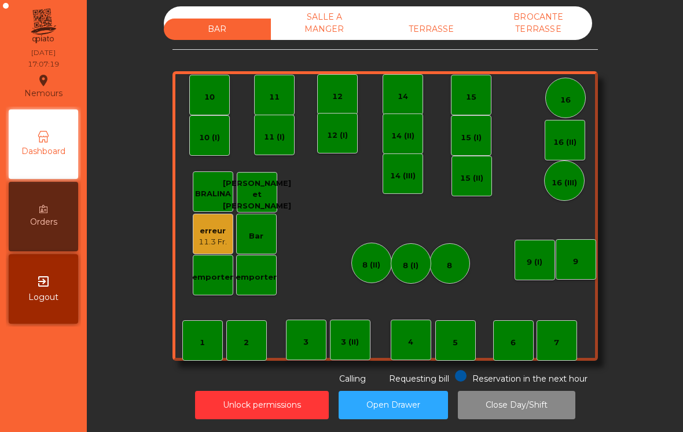
scroll to position [6, 0]
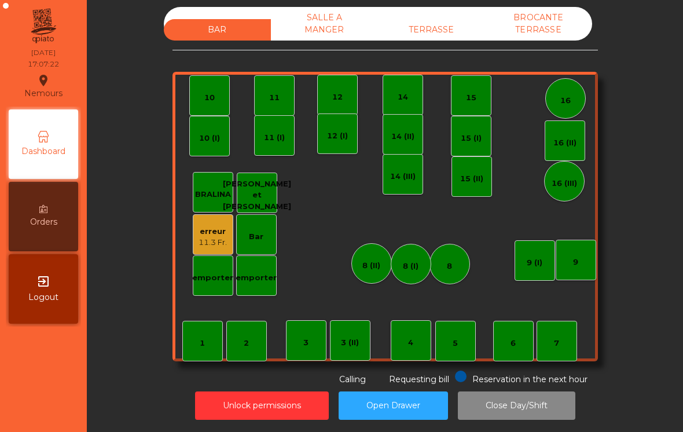
click at [435, 32] on div "TERRASSE" at bounding box center [431, 29] width 107 height 21
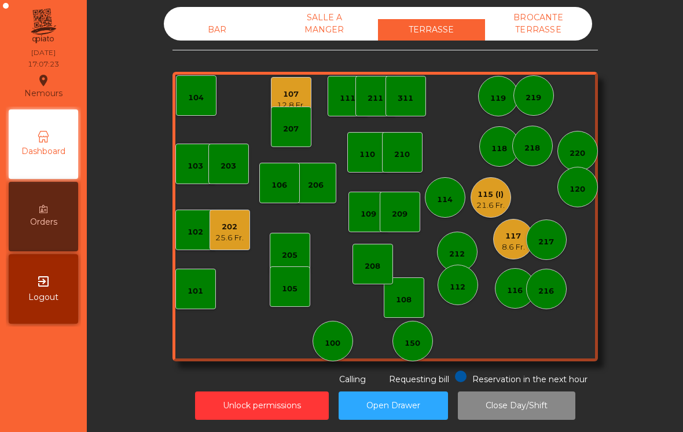
click at [498, 196] on div "115 (I)" at bounding box center [490, 195] width 28 height 12
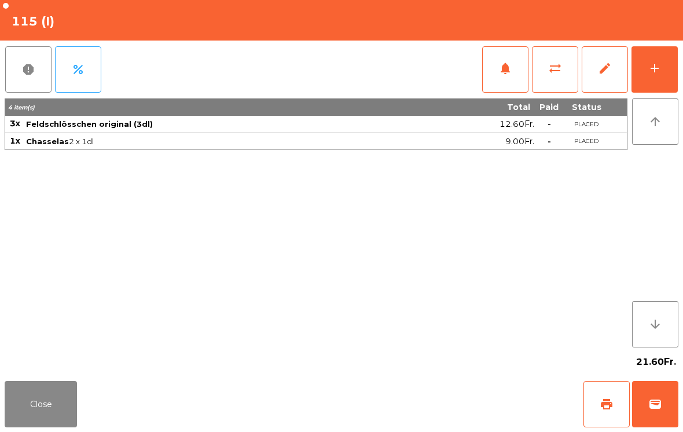
click at [595, 416] on button "print" at bounding box center [607, 404] width 46 height 46
click at [651, 54] on button "add" at bounding box center [655, 69] width 46 height 46
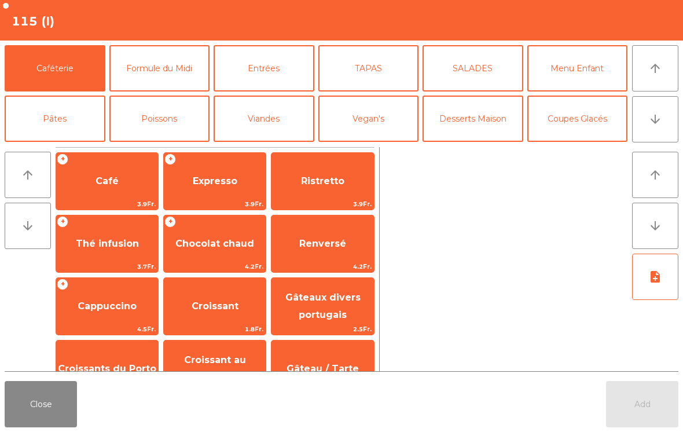
click at [648, 115] on icon "arrow_downward" at bounding box center [655, 119] width 14 height 14
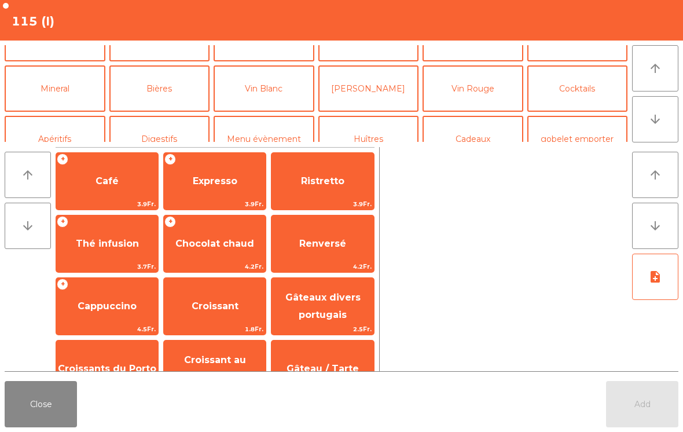
scroll to position [101, 0]
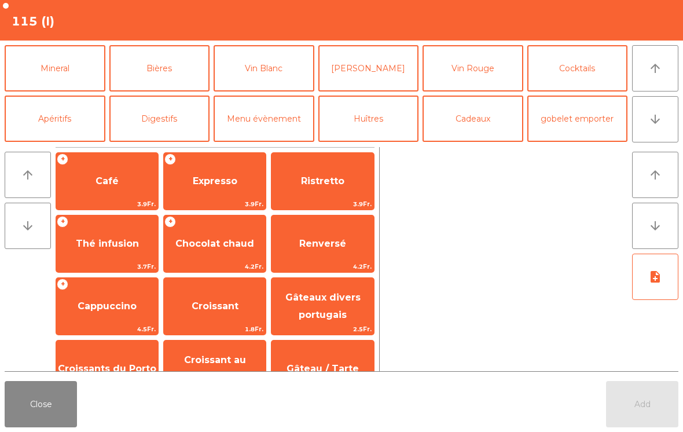
click at [63, 62] on button "Mineral" at bounding box center [55, 68] width 101 height 46
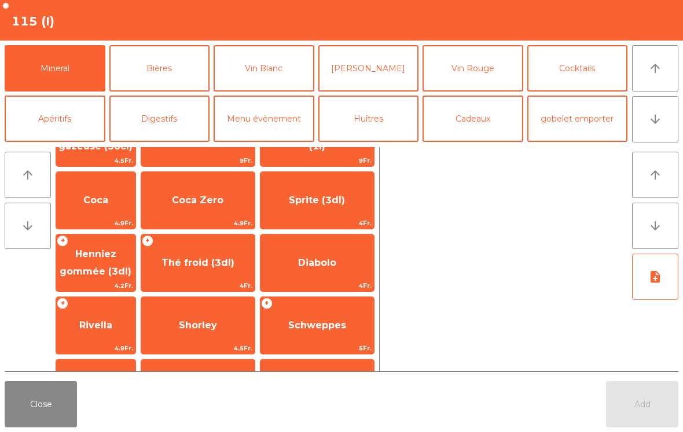
scroll to position [0, 0]
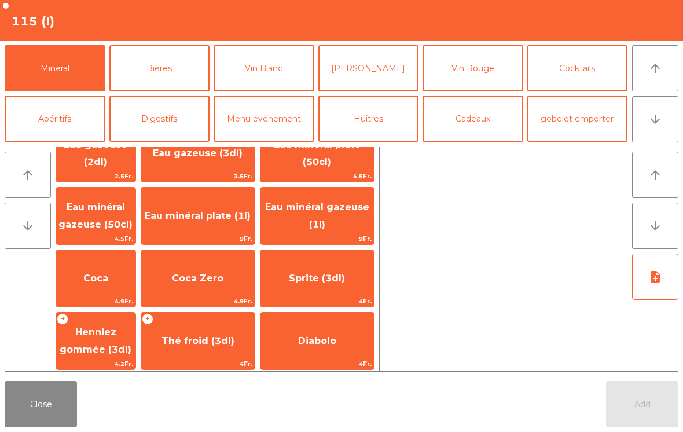
click at [24, 414] on button "Close" at bounding box center [41, 404] width 72 height 46
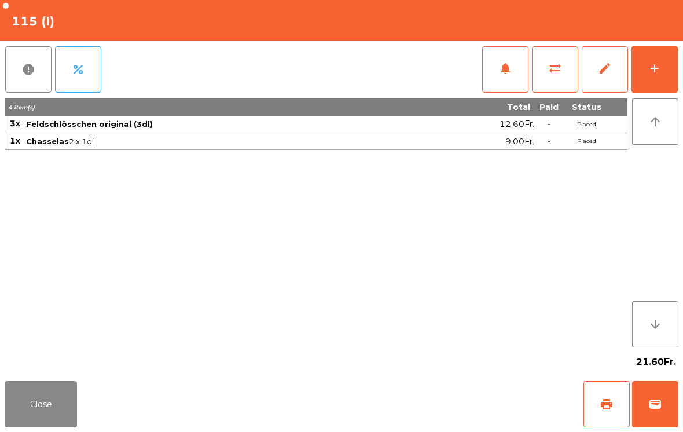
click at [89, 413] on div "Close print wallet" at bounding box center [341, 404] width 683 height 56
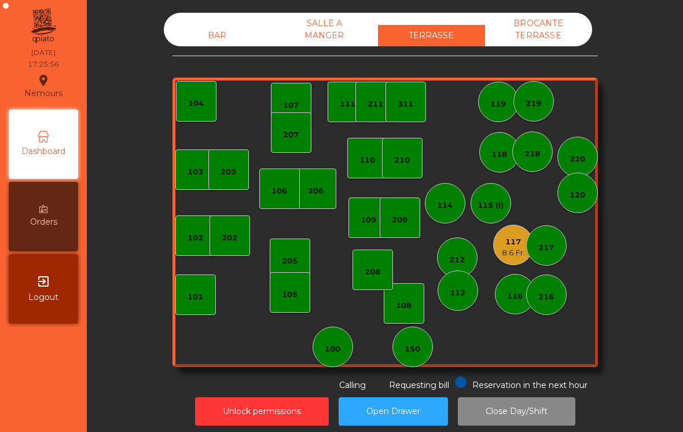
click at [483, 93] on div "119" at bounding box center [498, 102] width 41 height 41
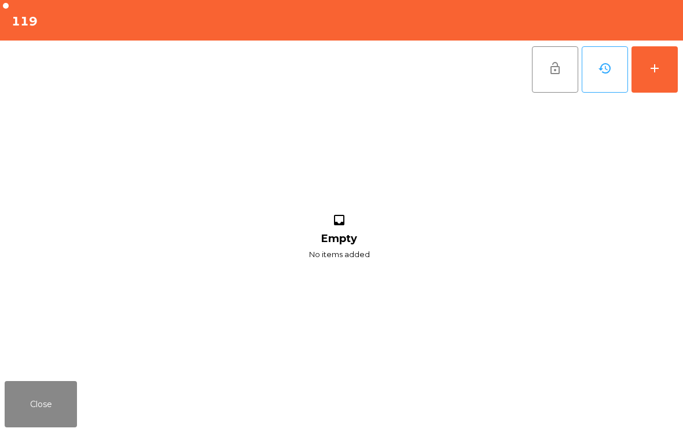
click at [657, 79] on button "add" at bounding box center [655, 69] width 46 height 46
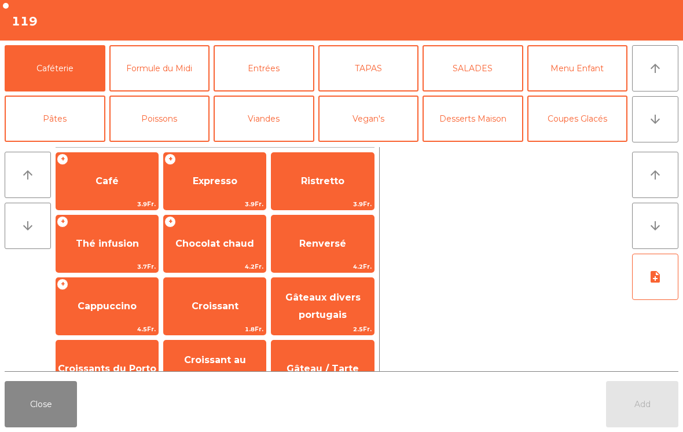
click at [660, 120] on icon "arrow_downward" at bounding box center [655, 119] width 14 height 14
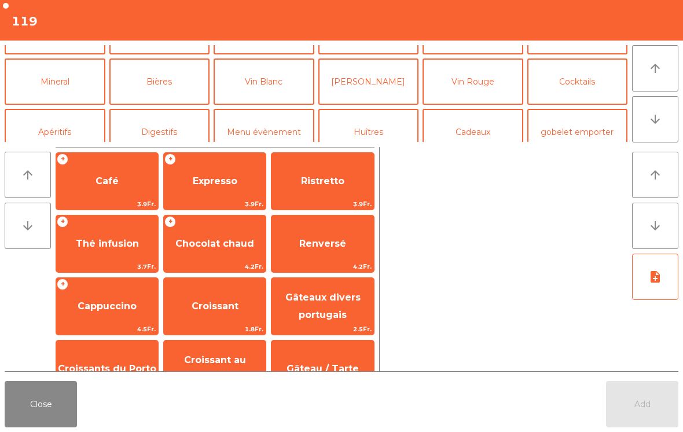
scroll to position [101, 0]
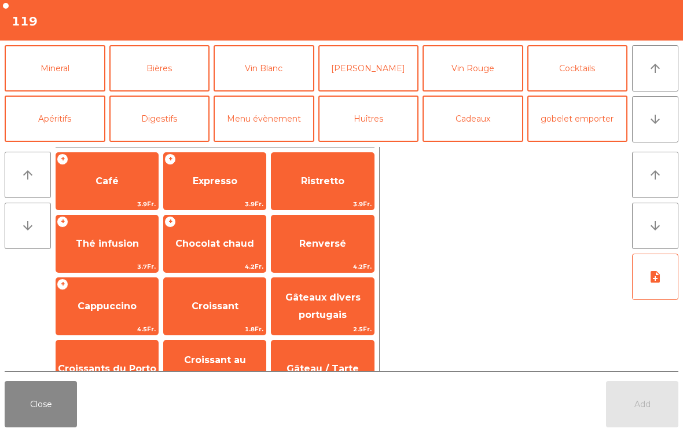
click at [174, 76] on button "Bières" at bounding box center [159, 68] width 101 height 46
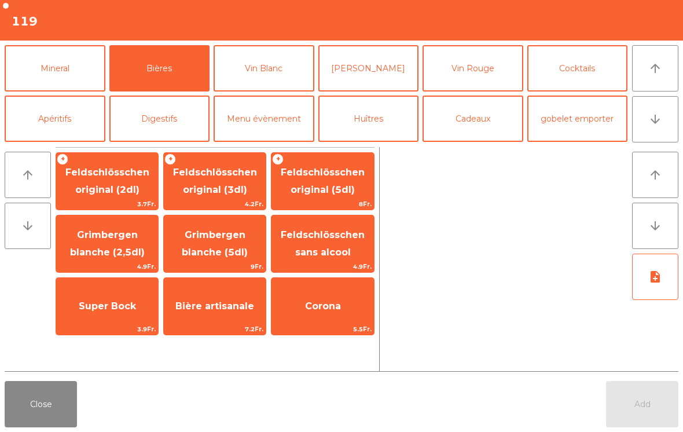
click at [233, 182] on span "Feldschlösschen original (3dl)" at bounding box center [215, 181] width 102 height 49
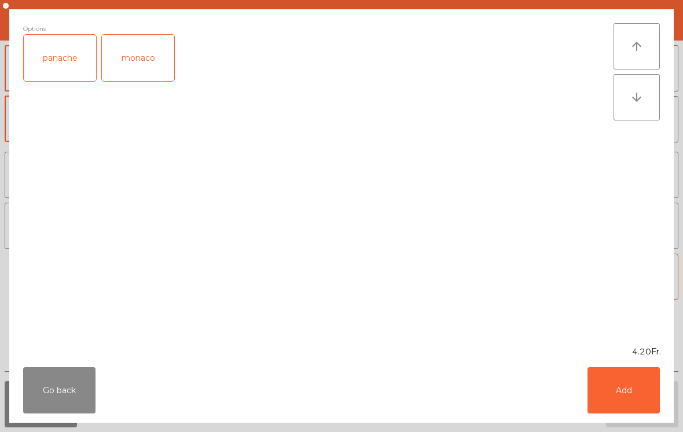
click at [142, 64] on div "monaco" at bounding box center [138, 58] width 72 height 46
click at [656, 409] on button "Add" at bounding box center [624, 390] width 72 height 46
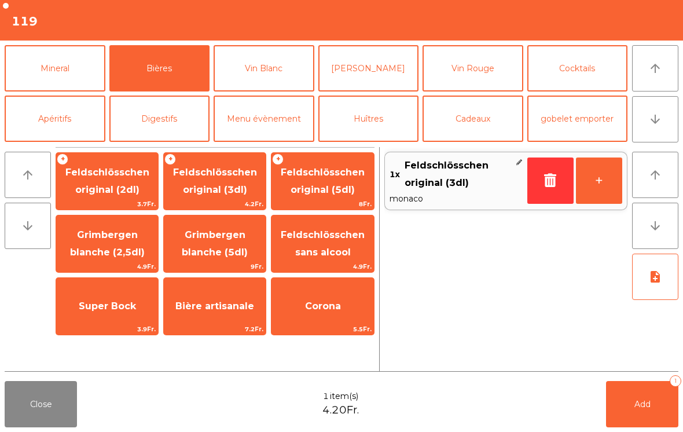
click at [640, 406] on span "Add" at bounding box center [642, 404] width 16 height 10
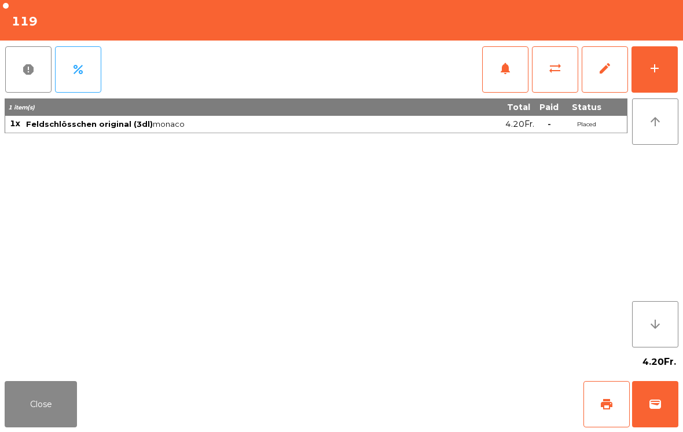
click at [614, 401] on button "print" at bounding box center [607, 404] width 46 height 46
